Goal: Find specific page/section: Find specific page/section

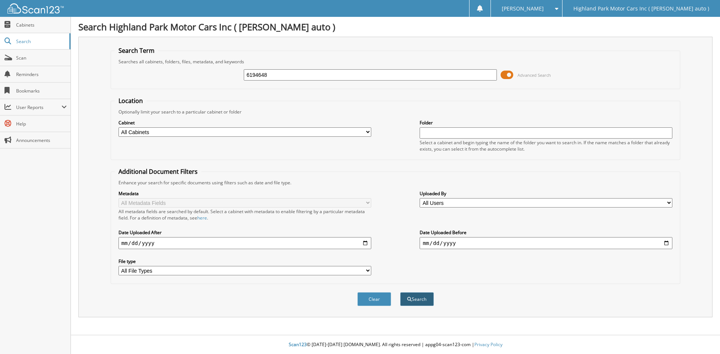
type input "6194648"
click at [407, 299] on span "submit" at bounding box center [409, 299] width 4 height 4
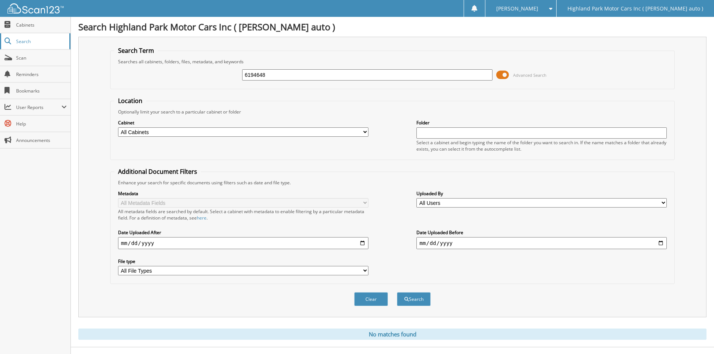
click at [42, 42] on span "Search" at bounding box center [40, 41] width 49 height 6
click at [33, 58] on span "Scan" at bounding box center [41, 58] width 51 height 6
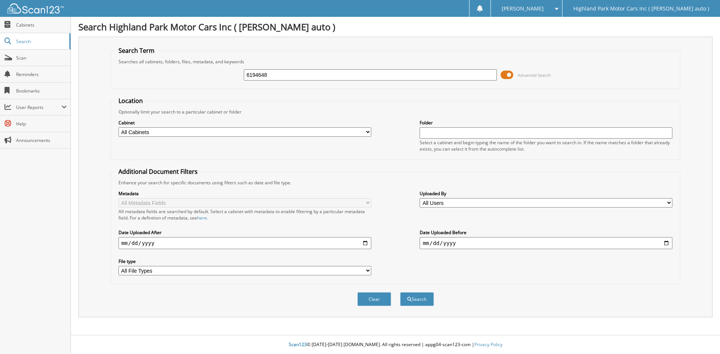
type input "6194648"
click at [400, 292] on button "Search" at bounding box center [417, 299] width 34 height 14
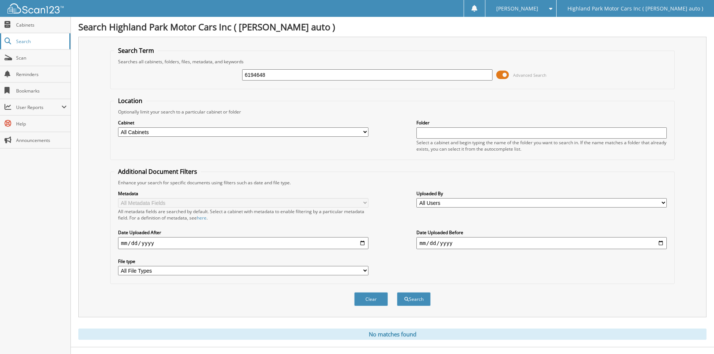
click at [26, 42] on span "Search" at bounding box center [40, 41] width 49 height 6
